Goal: Transaction & Acquisition: Purchase product/service

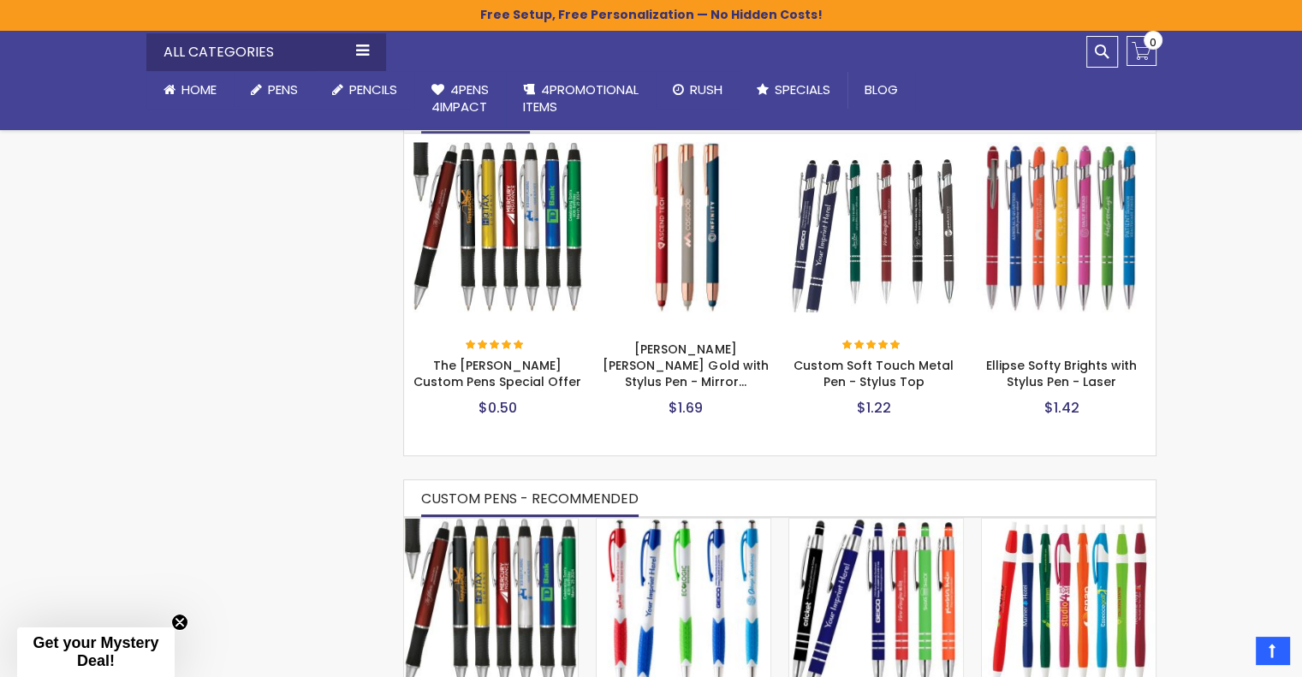
scroll to position [881, 0]
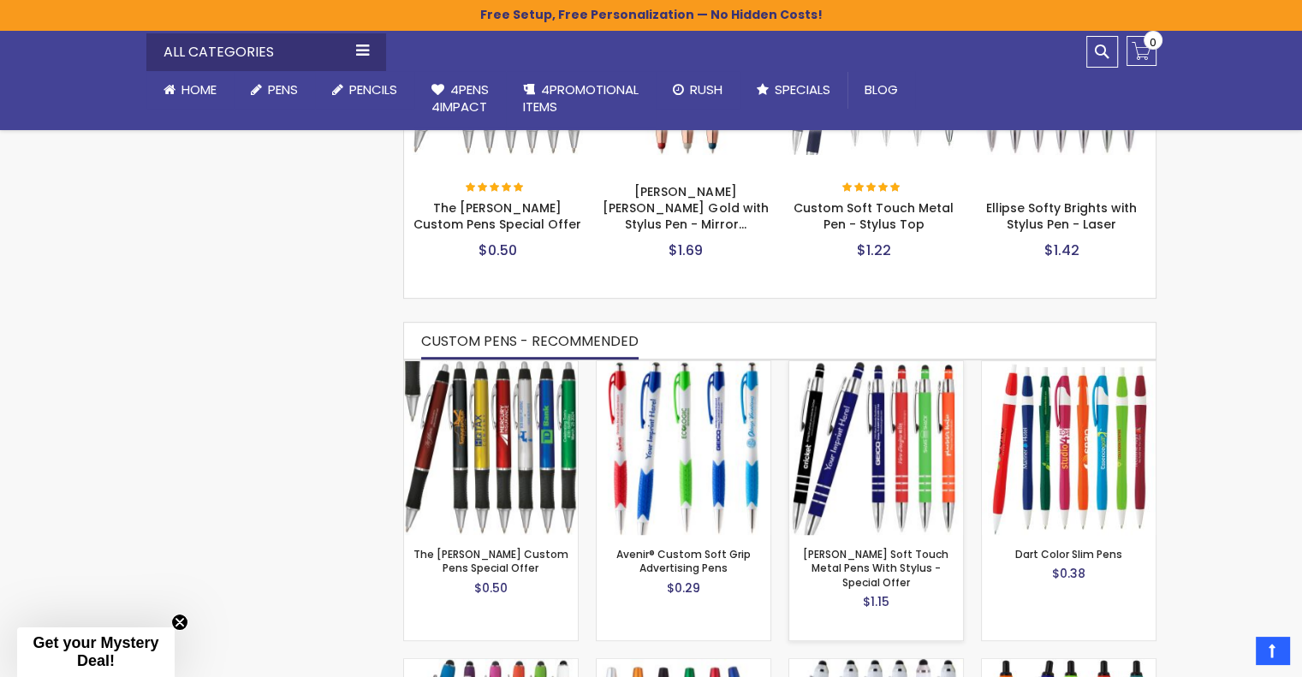
click at [882, 476] on img at bounding box center [876, 448] width 174 height 174
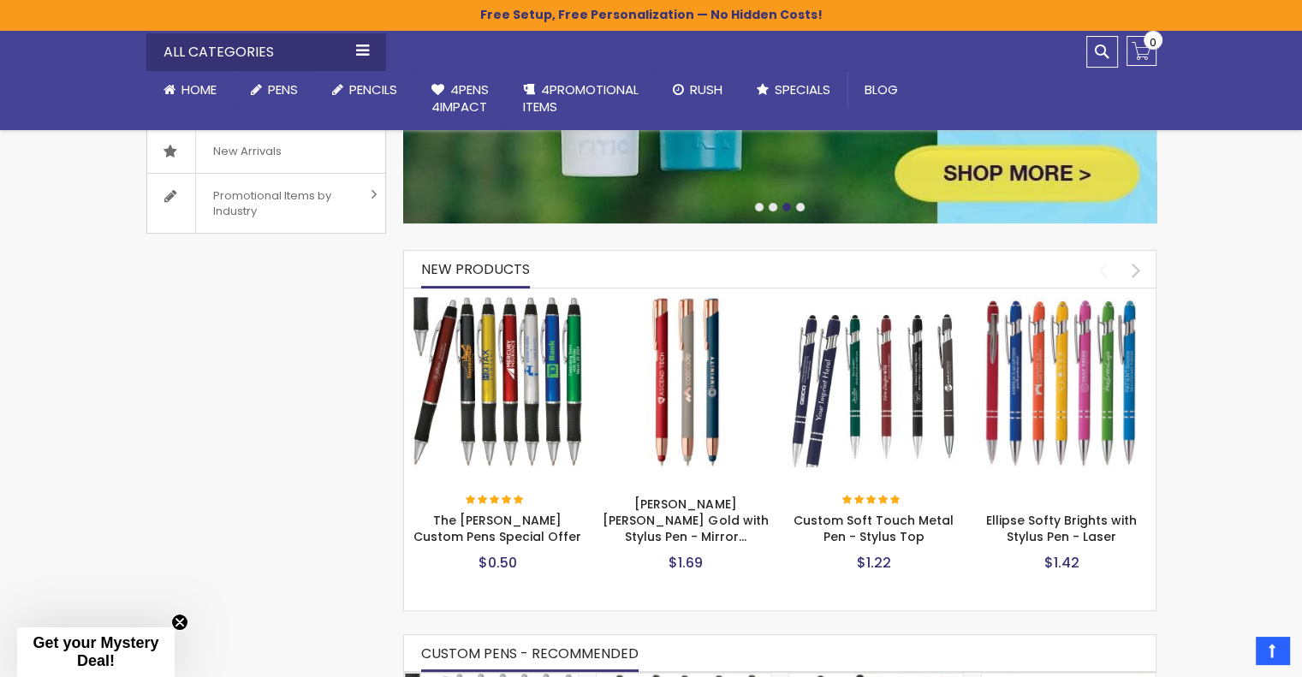
scroll to position [548, 0]
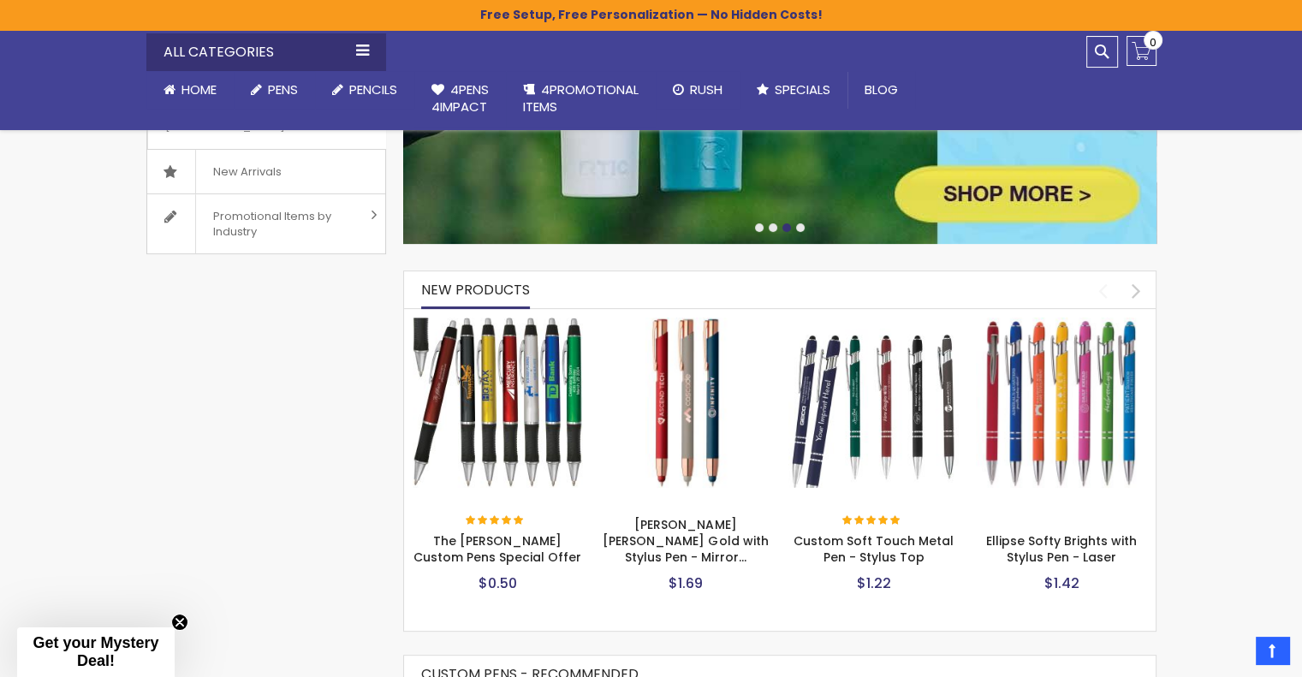
click at [1091, 374] on img at bounding box center [1061, 403] width 171 height 171
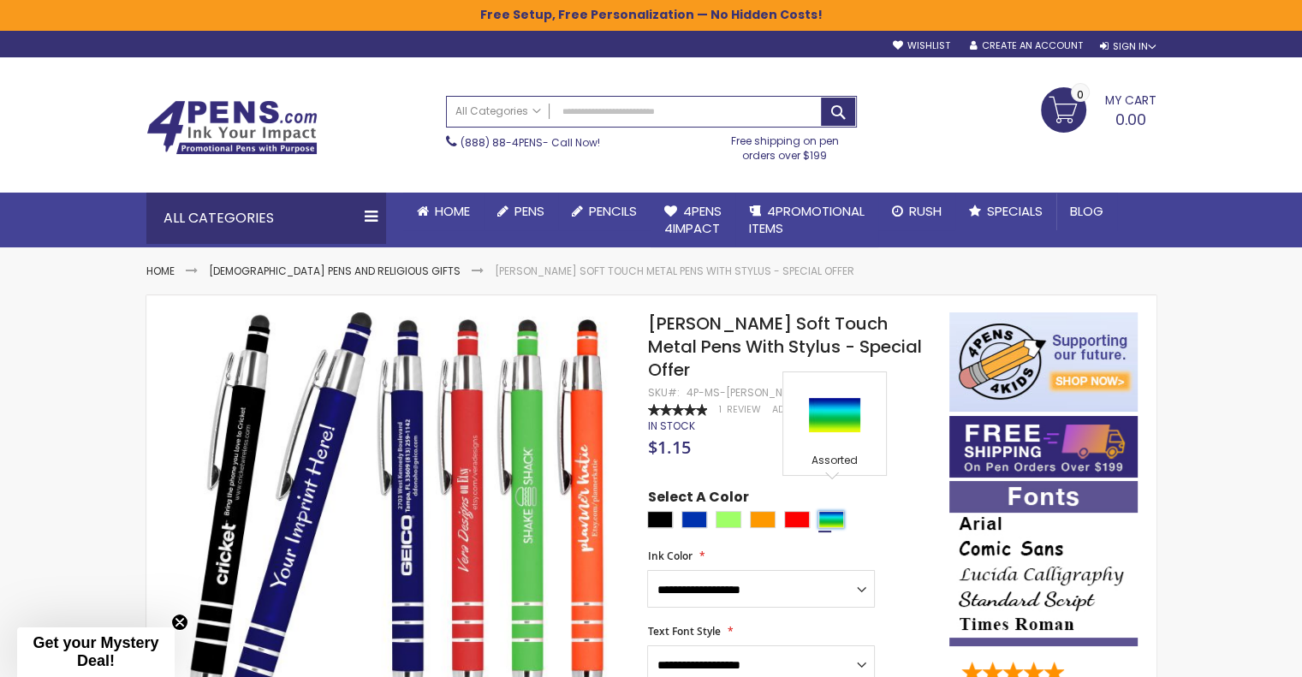
click at [841, 511] on div "Assorted" at bounding box center [831, 519] width 26 height 17
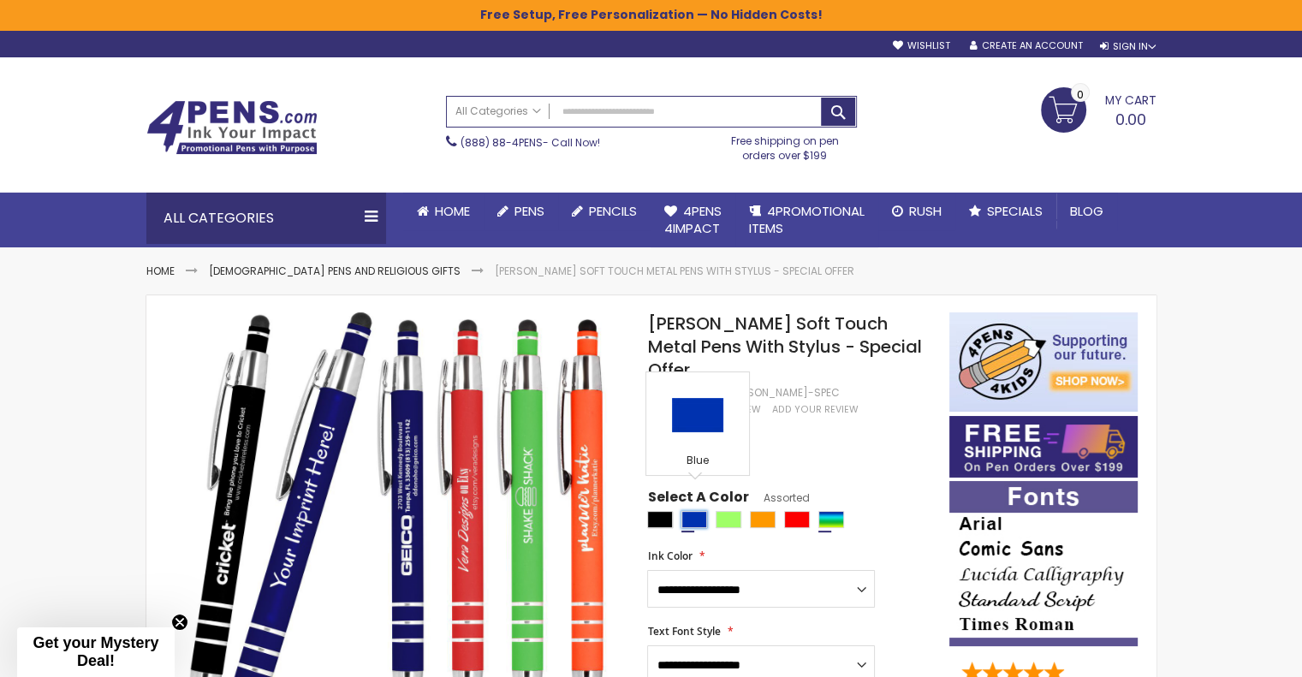
click at [689, 511] on div "Blue" at bounding box center [694, 519] width 26 height 17
type input "****"
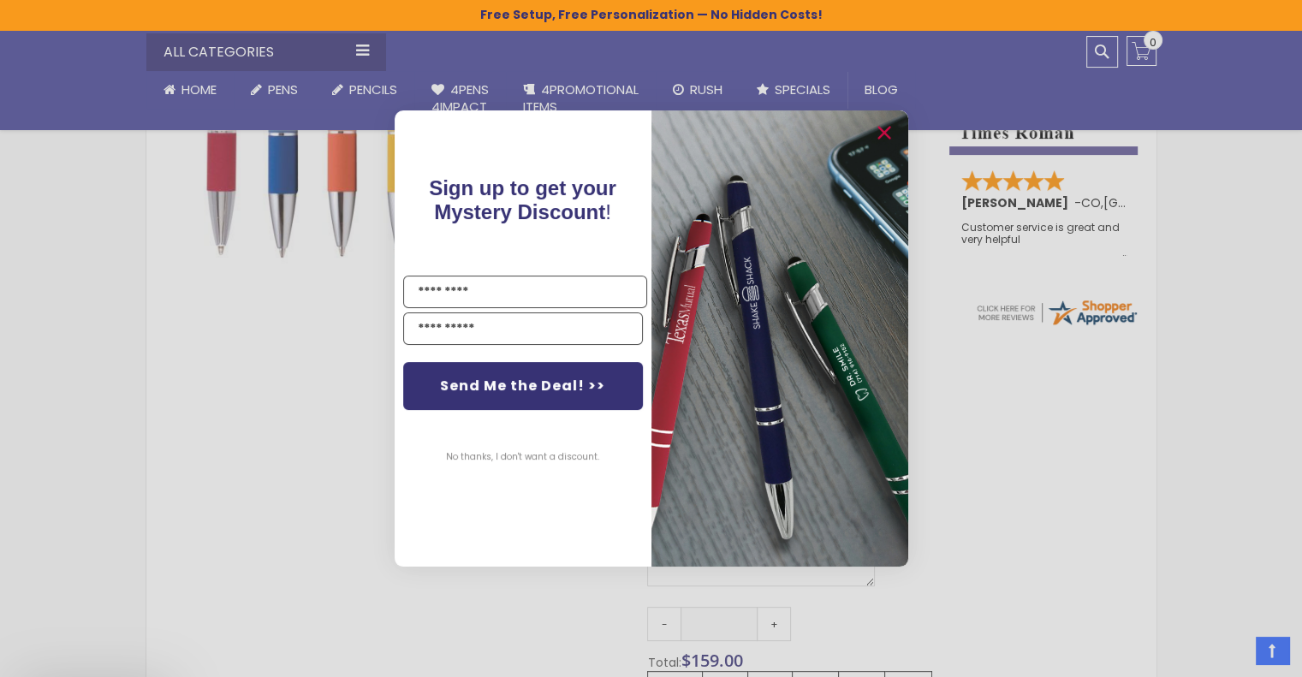
scroll to position [635, 0]
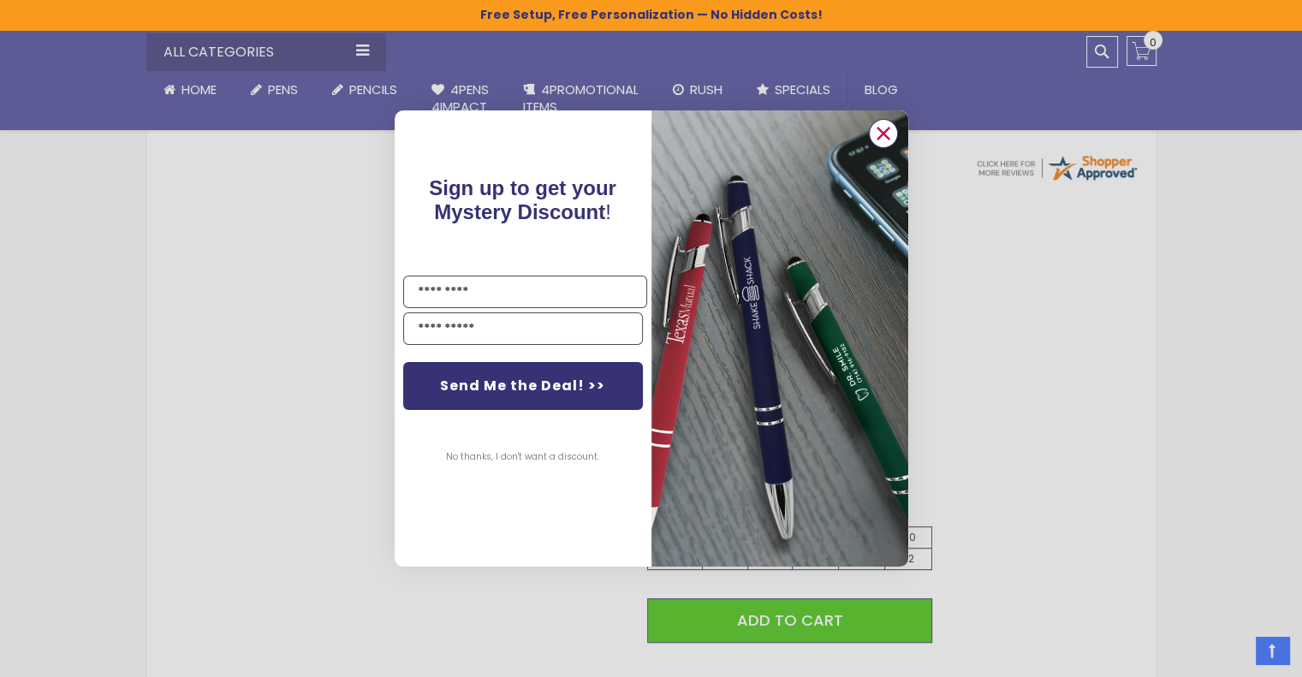
click at [885, 133] on circle "Close dialog" at bounding box center [883, 134] width 26 height 26
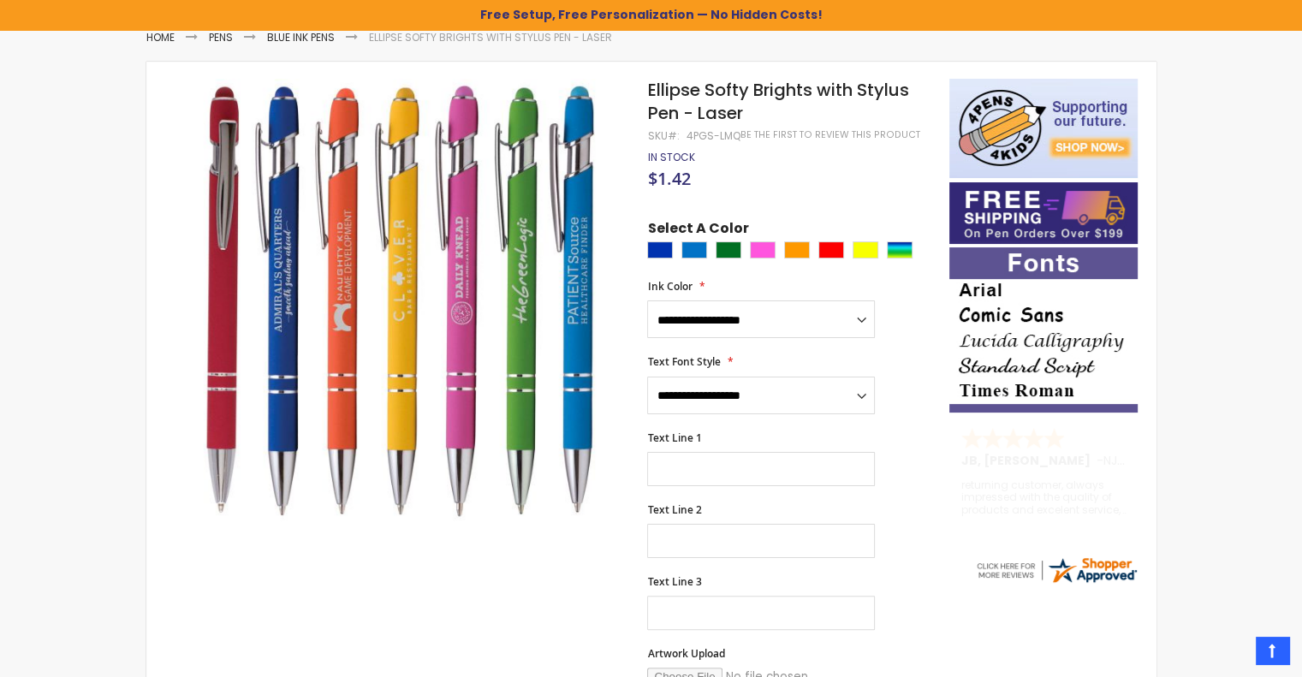
scroll to position [231, 0]
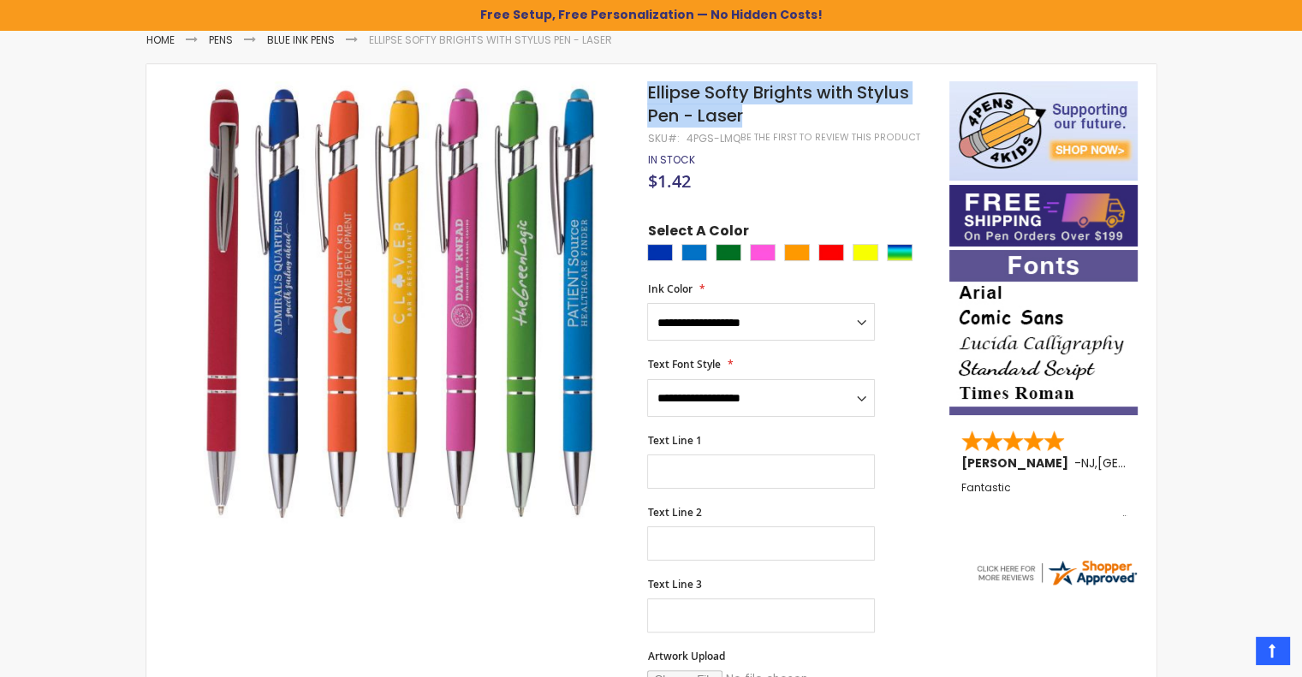
drag, startPoint x: 646, startPoint y: 90, endPoint x: 774, endPoint y: 123, distance: 131.8
copy div "Skip to the end of the images gallery Skip to the beginning of the images galle…"
click at [773, 84] on span "Ellipse Softy Brights with Stylus Pen - Laser" at bounding box center [777, 103] width 261 height 47
drag, startPoint x: 649, startPoint y: 90, endPoint x: 741, endPoint y: 114, distance: 95.5
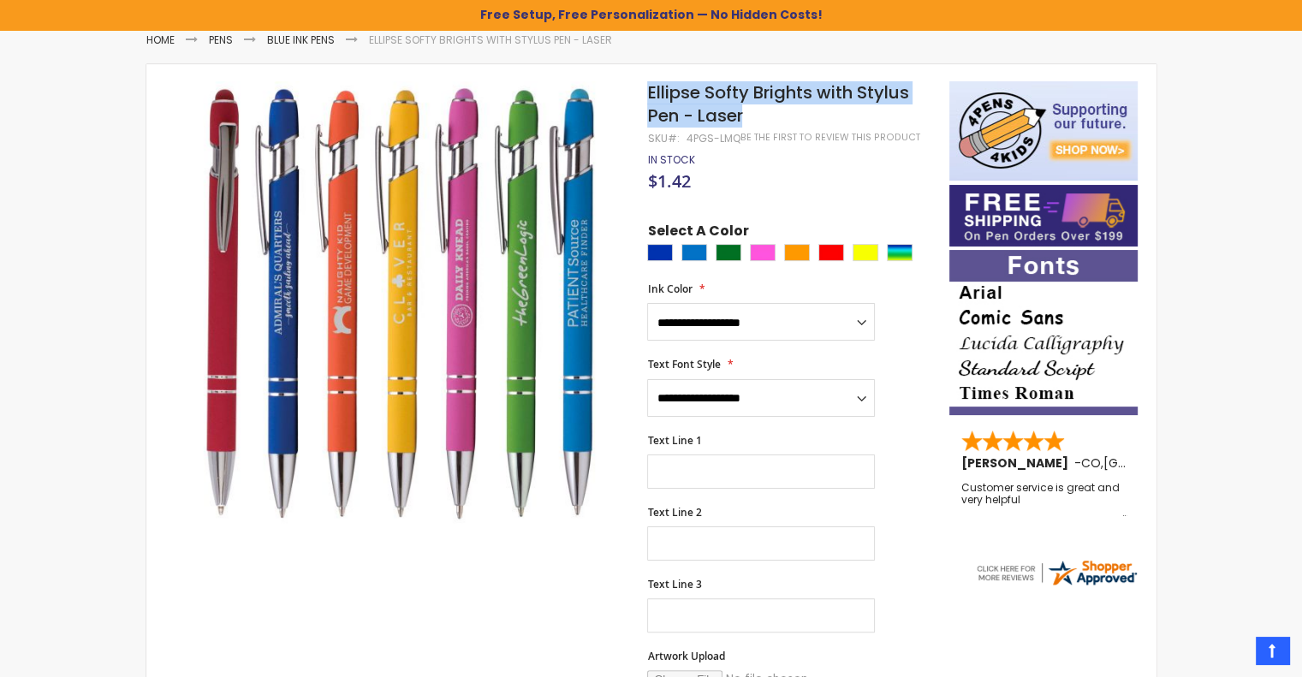
click at [741, 114] on span "Ellipse Softy Brights with Stylus Pen - Laser" at bounding box center [777, 103] width 261 height 47
copy span "Ellipse Softy Brights with Stylus Pen - Laser"
